Goal: Transaction & Acquisition: Purchase product/service

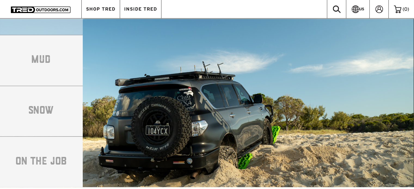
scroll to position [913, 0]
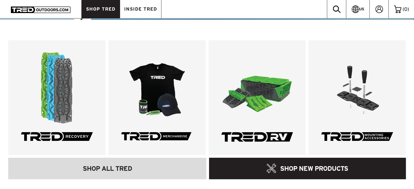
click at [101, 9] on span "SHOP TRED" at bounding box center [100, 9] width 29 height 5
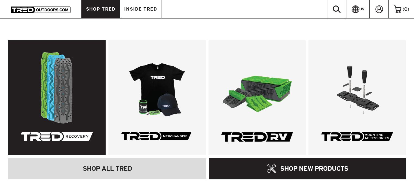
scroll to position [65, 0]
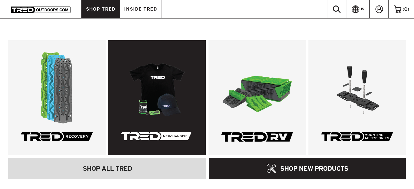
click at [146, 104] on link at bounding box center [156, 97] width 97 height 115
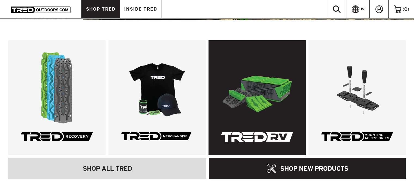
scroll to position [1064, 0]
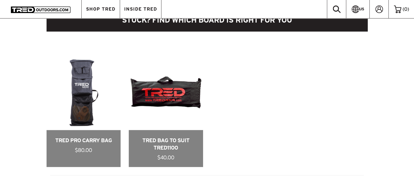
scroll to position [217, 0]
